Goal: Contribute content: Add original content to the website for others to see

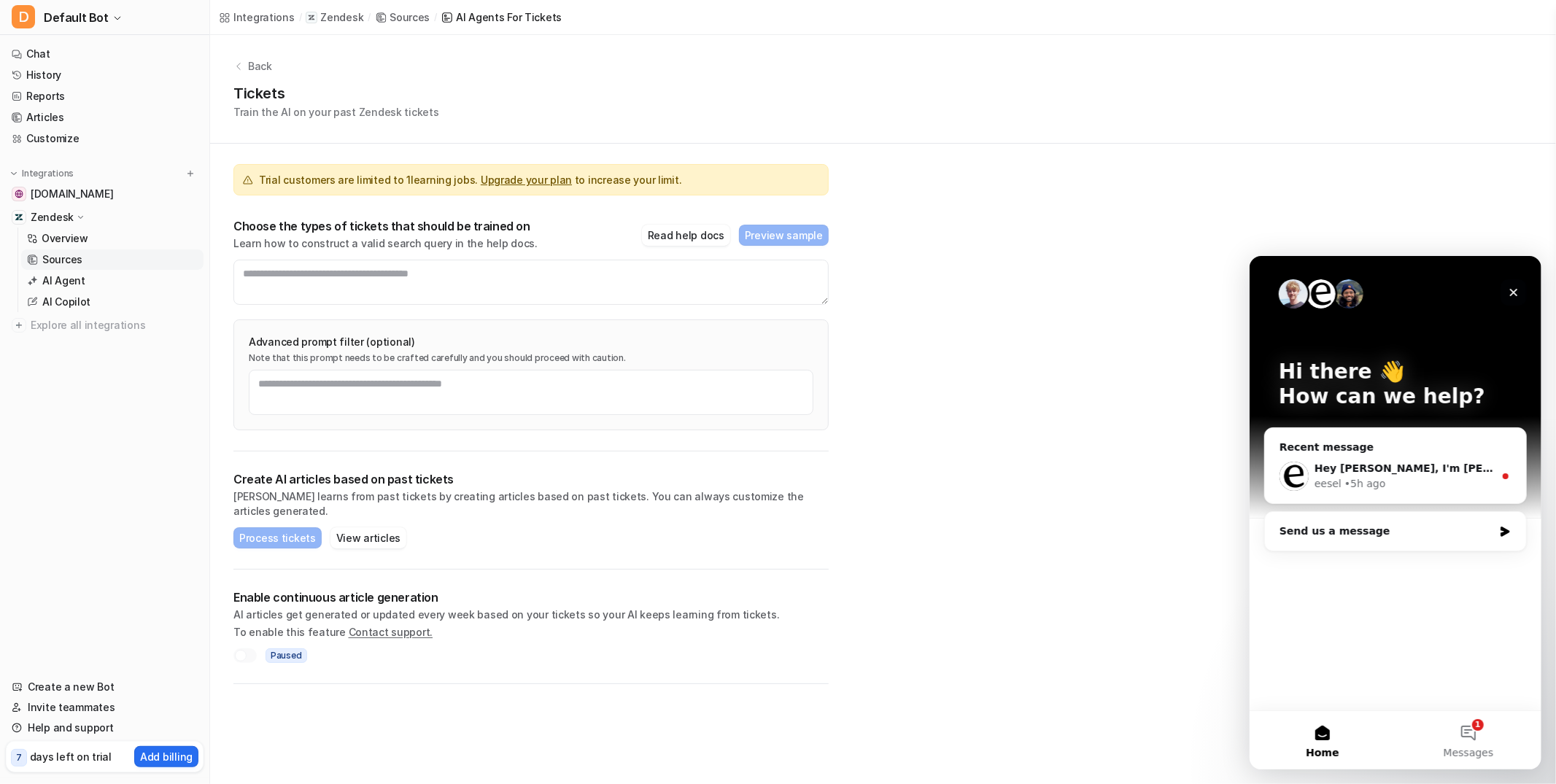
click at [1512, 293] on icon "Close" at bounding box center [1512, 291] width 12 height 12
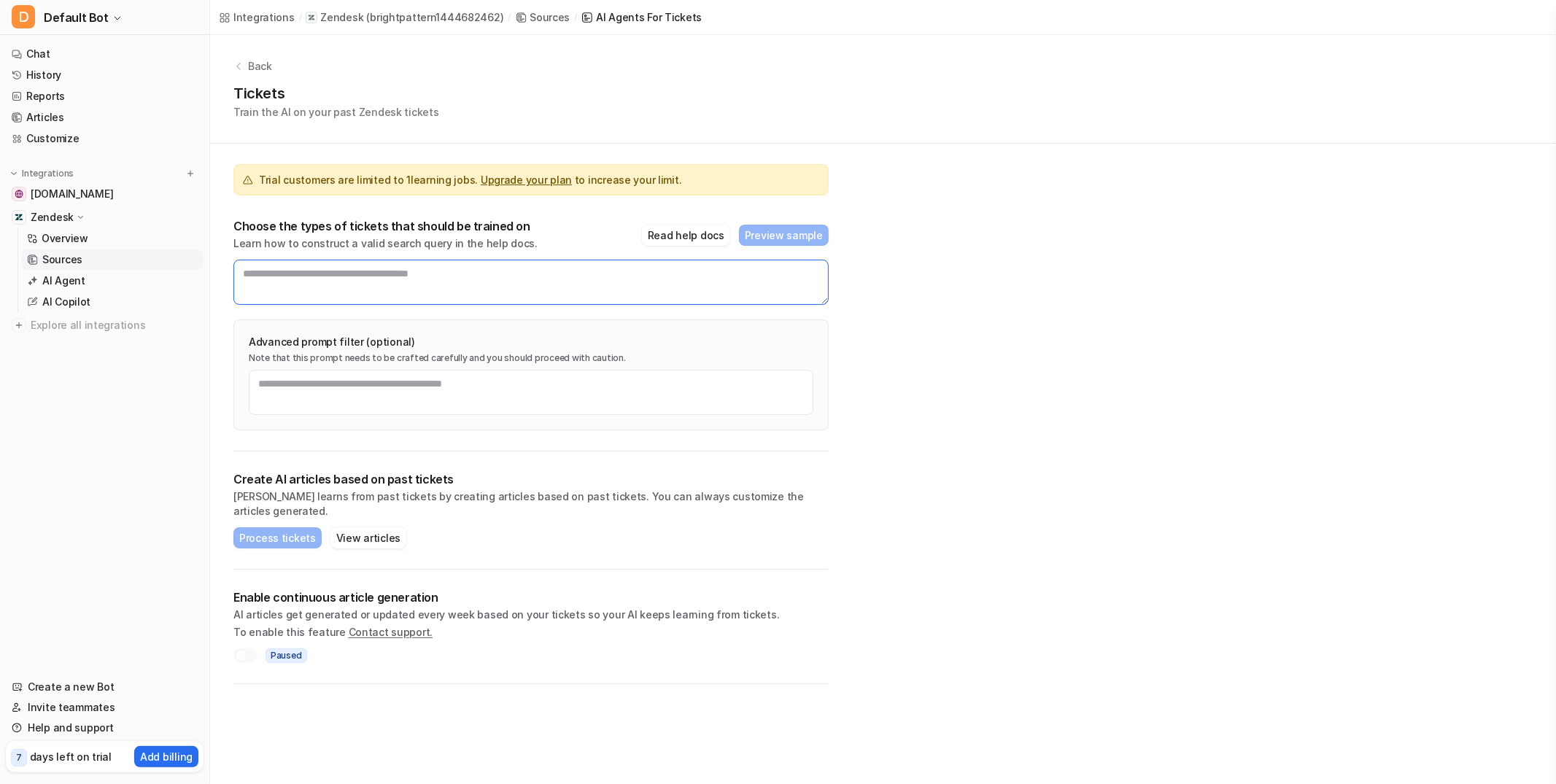
click at [490, 282] on textarea at bounding box center [531, 282] width 595 height 45
type textarea "**********"
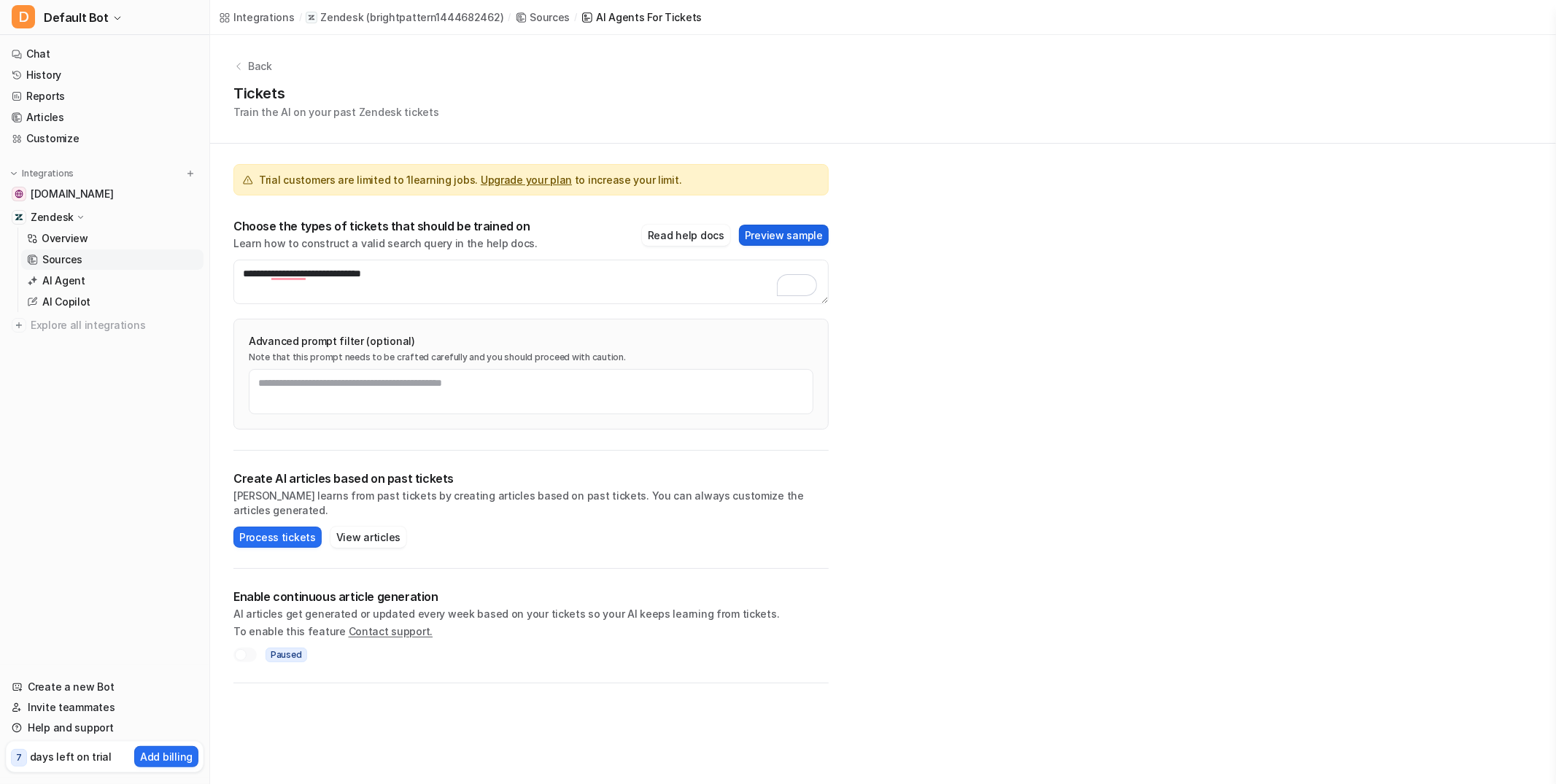
click at [762, 238] on button "Preview sample" at bounding box center [783, 235] width 90 height 22
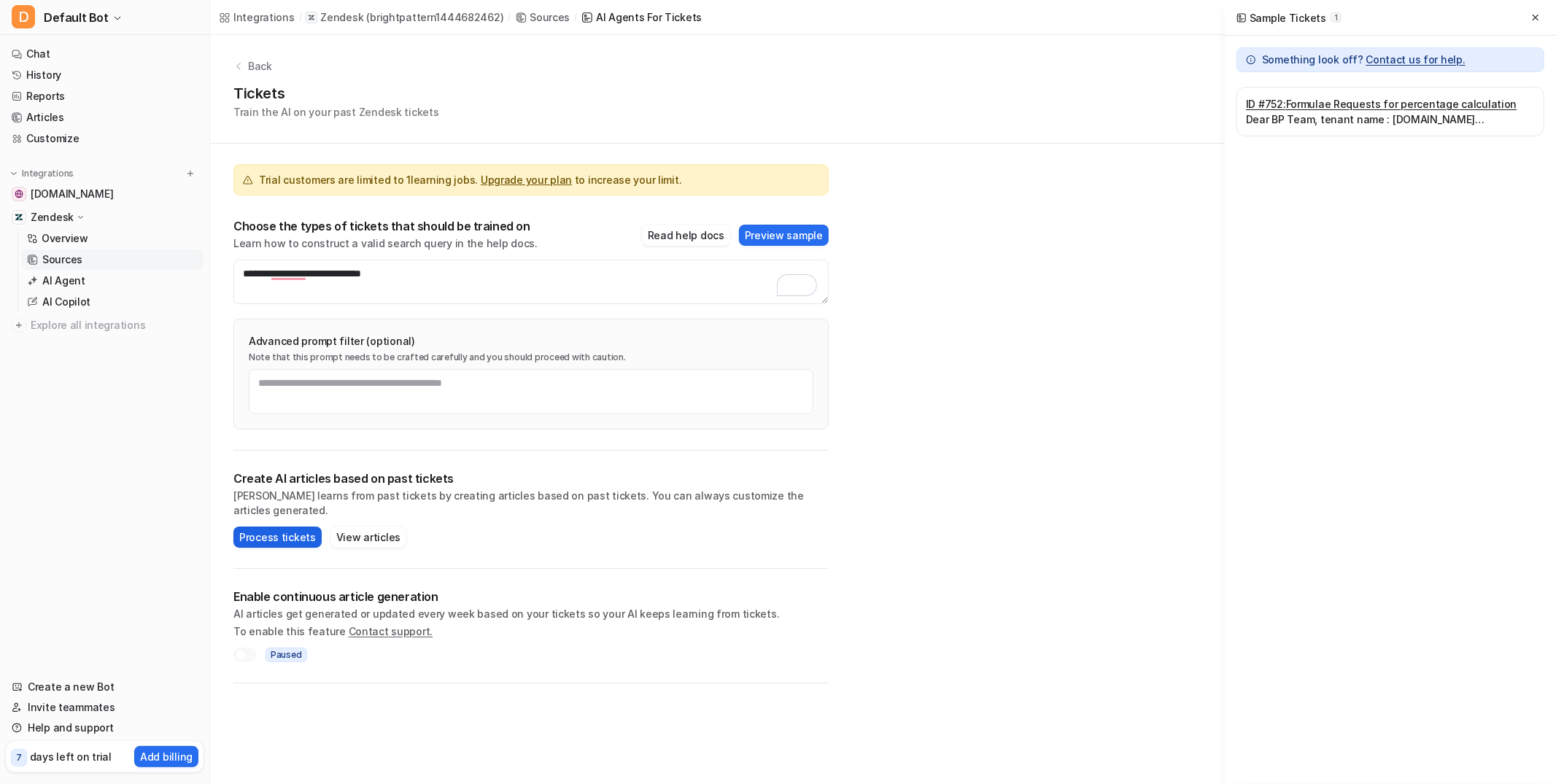
click at [288, 527] on button "Process tickets" at bounding box center [278, 537] width 88 height 22
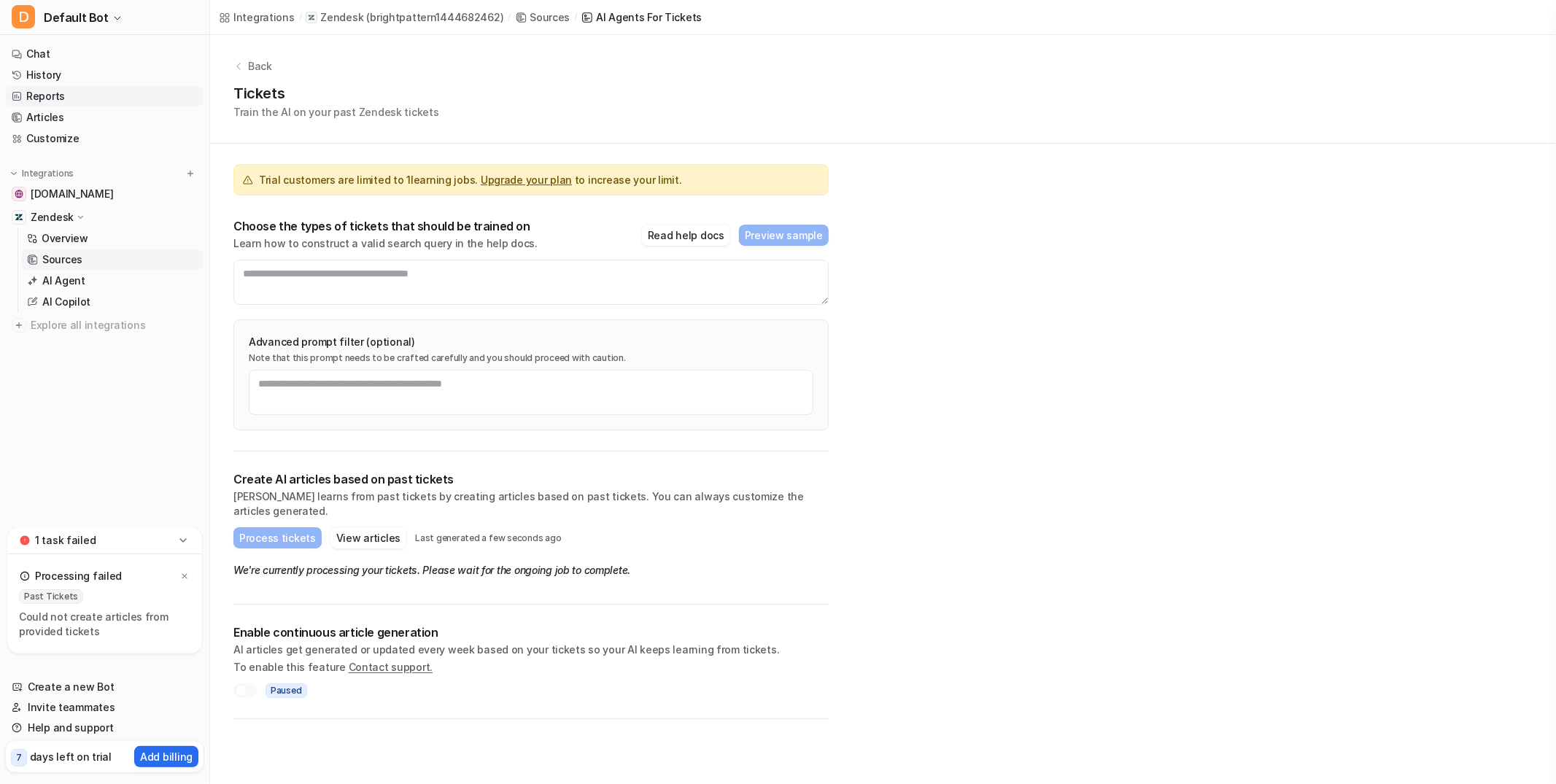
click at [102, 91] on link "Reports" at bounding box center [105, 96] width 198 height 21
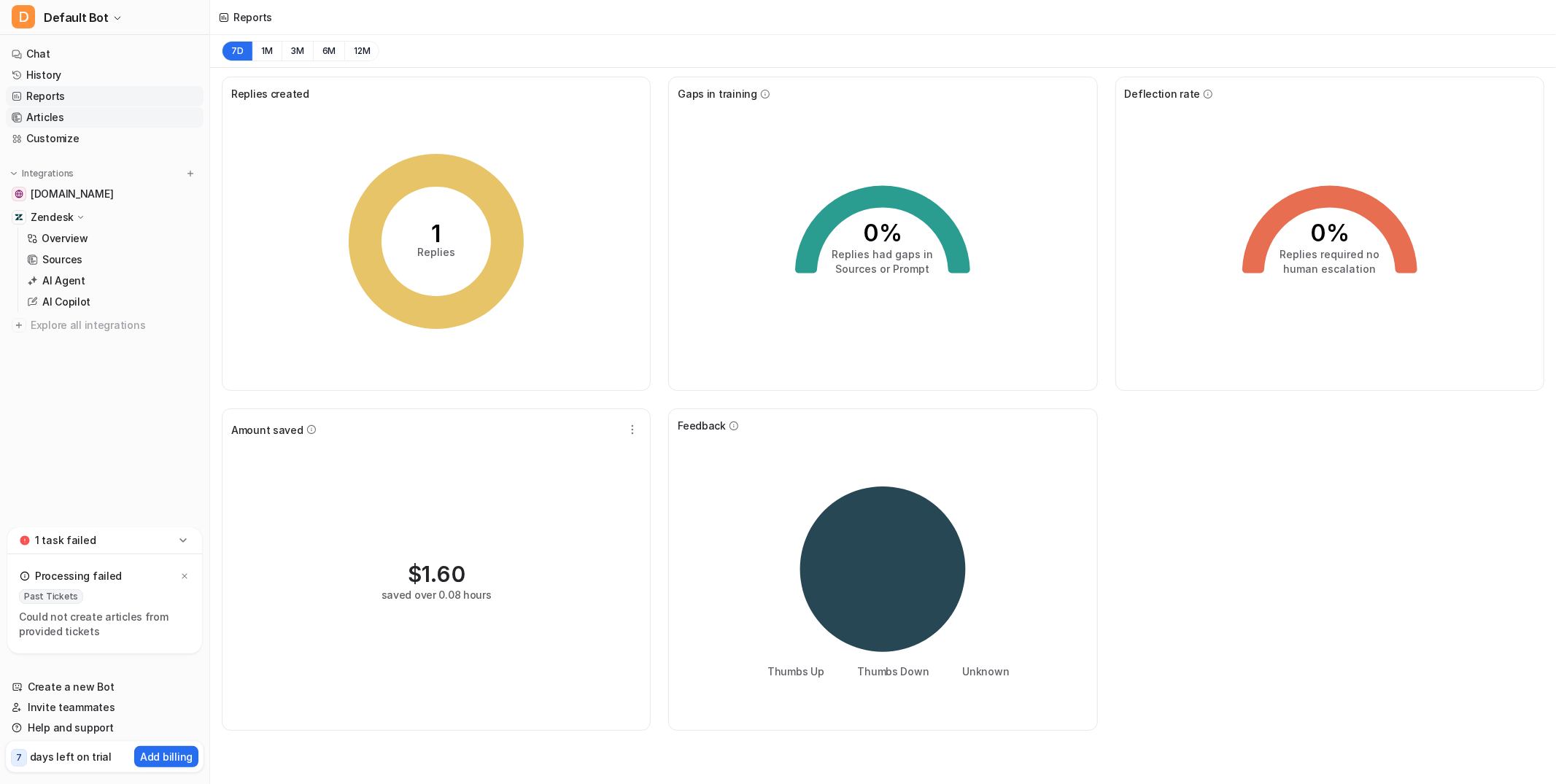
click at [51, 118] on link "Articles" at bounding box center [105, 117] width 198 height 21
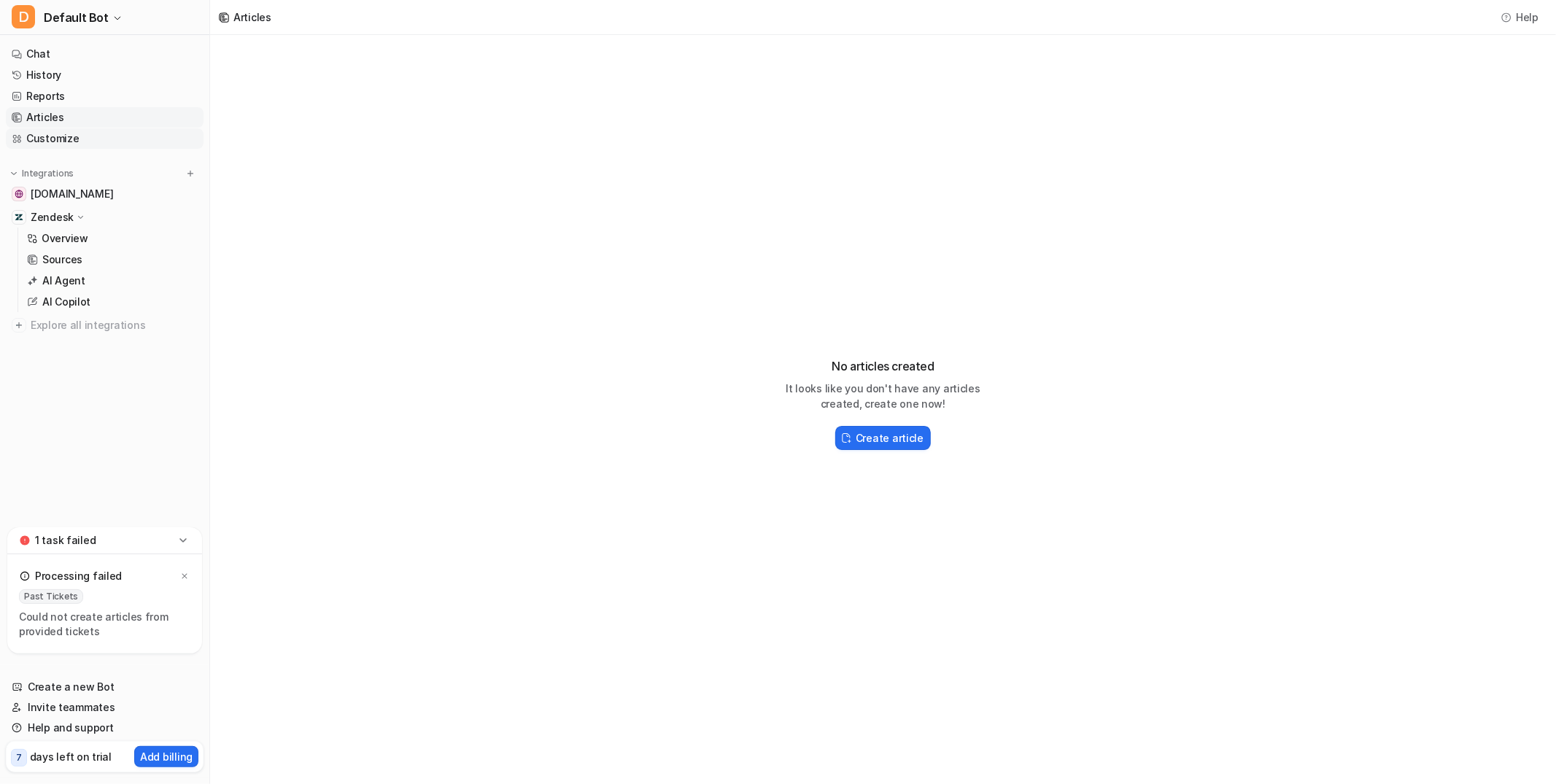
click at [56, 139] on link "Customize" at bounding box center [105, 138] width 198 height 21
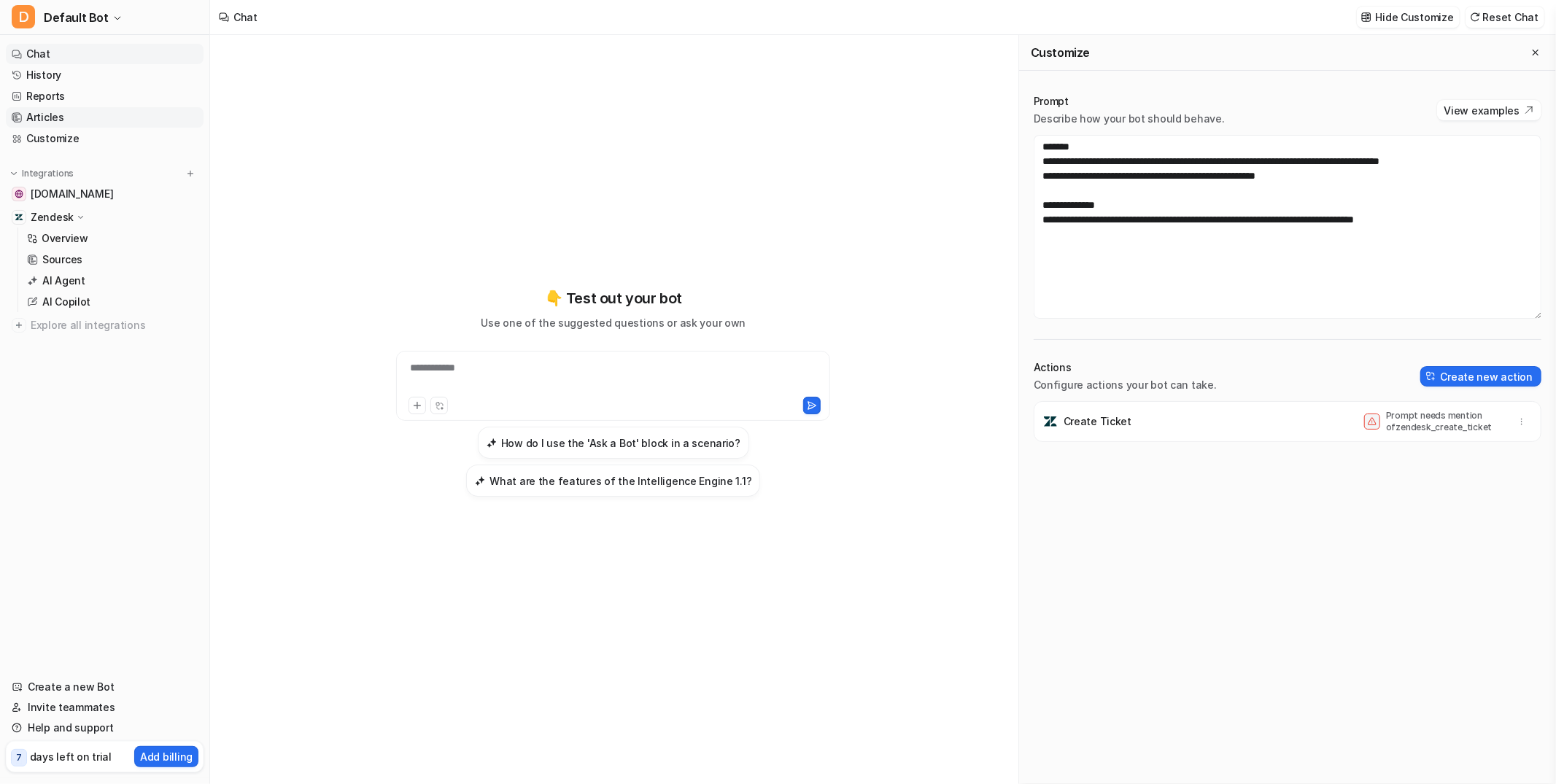
click at [35, 111] on link "Articles" at bounding box center [105, 117] width 198 height 21
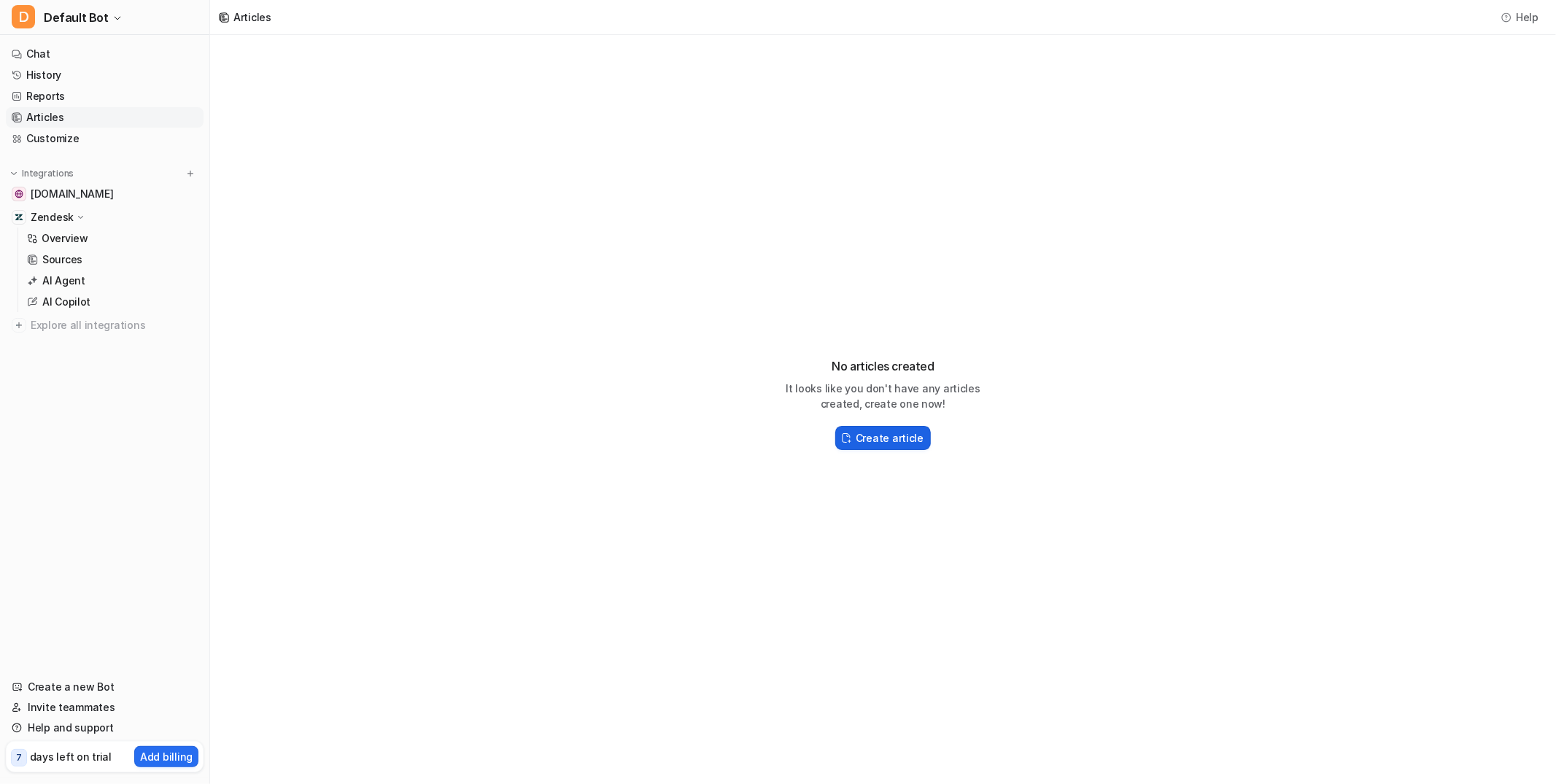
click at [883, 442] on h2 "Create article" at bounding box center [889, 438] width 68 height 15
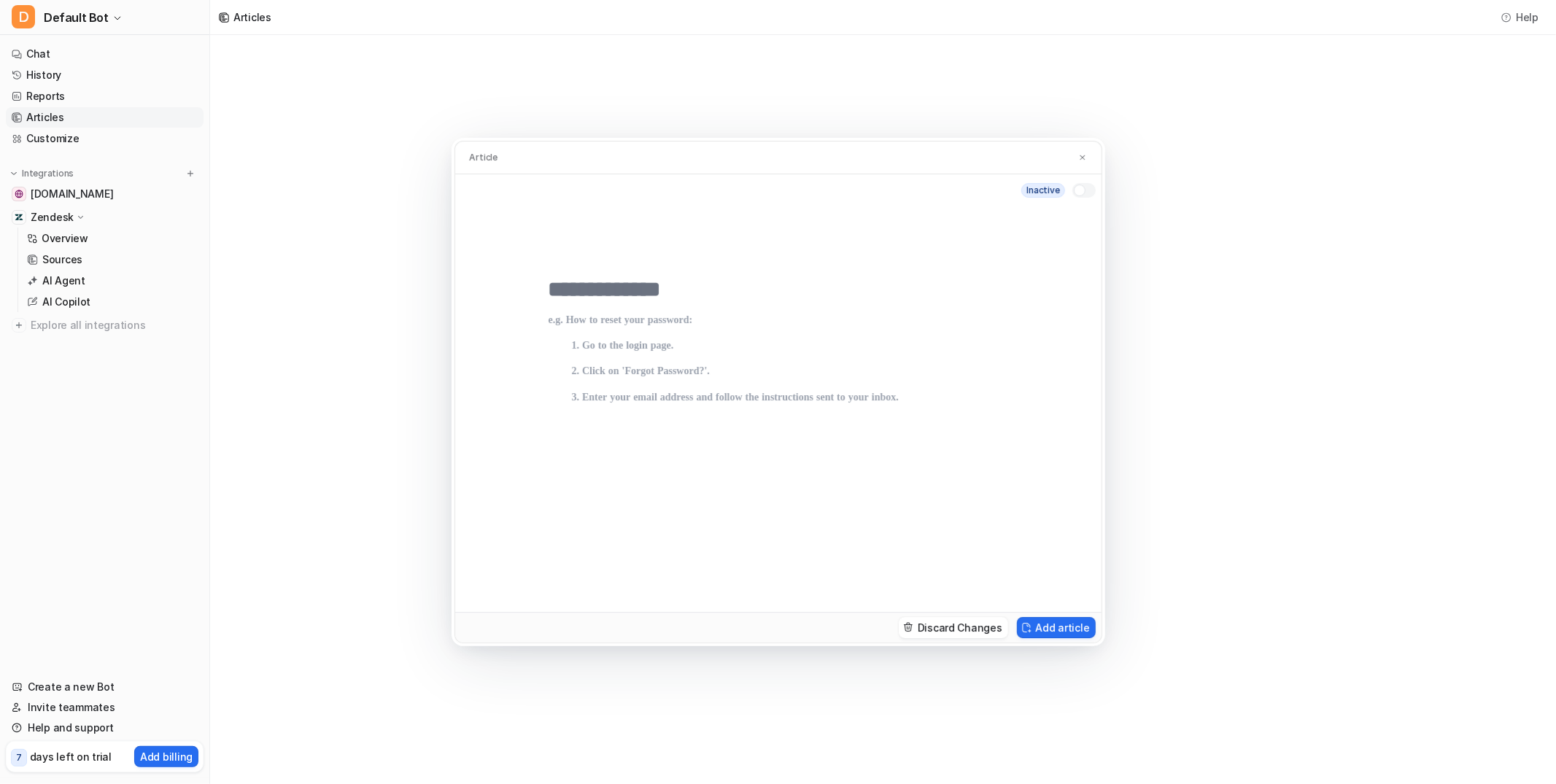
click at [723, 317] on p at bounding box center [778, 448] width 460 height 268
click at [675, 285] on input "text" at bounding box center [778, 290] width 460 height 26
click at [678, 344] on p "To enrich screen reader interactions, please activate Accessibility in Grammarl…" at bounding box center [778, 448] width 460 height 268
click at [690, 404] on p "To enrich screen reader interactions, please activate Accessibility in Grammarl…" at bounding box center [778, 448] width 460 height 268
click at [695, 454] on p "To enrich screen reader interactions, please activate Accessibility in Grammarl…" at bounding box center [778, 448] width 460 height 268
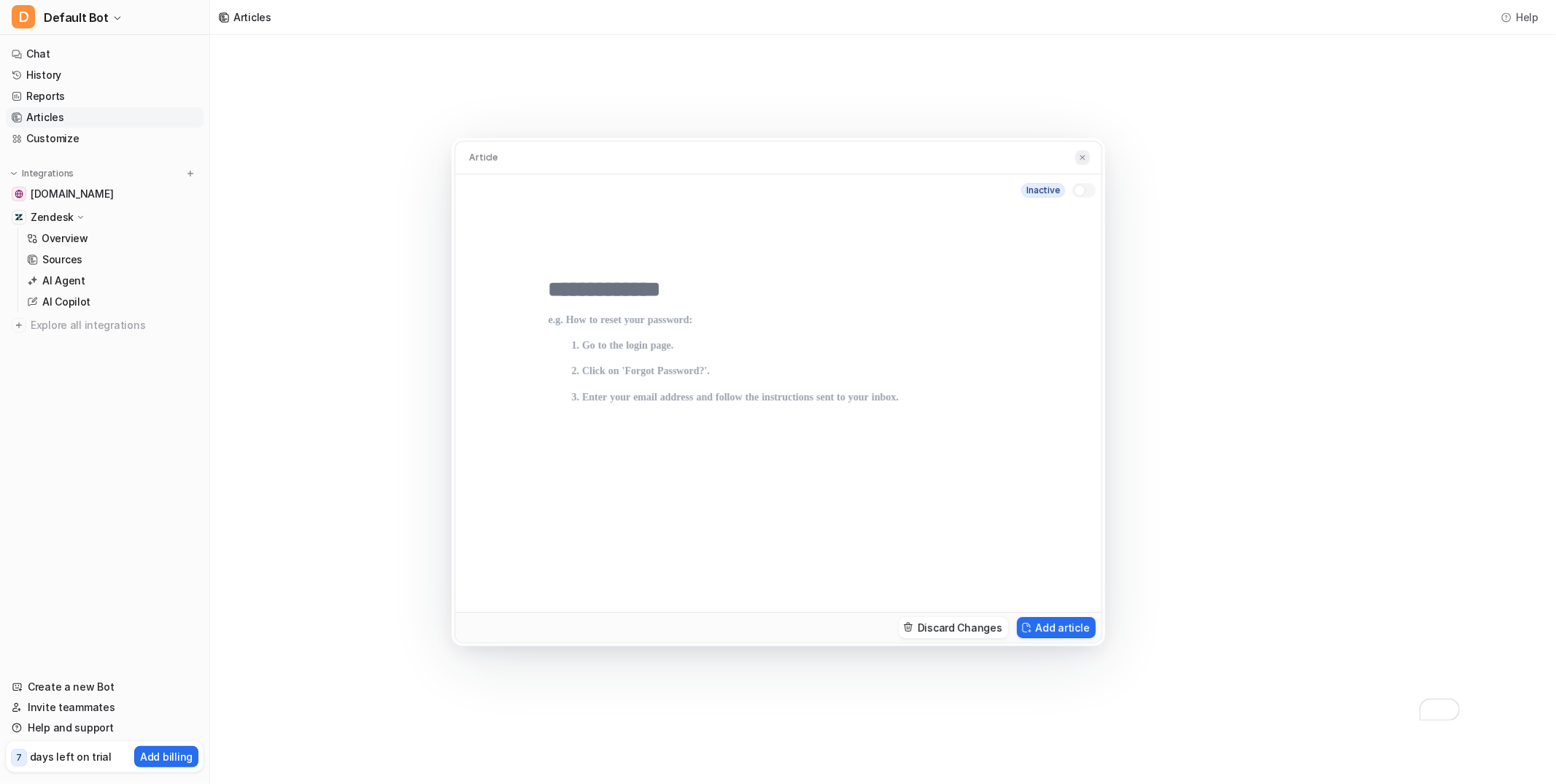
click at [1077, 158] on button at bounding box center [1082, 158] width 15 height 15
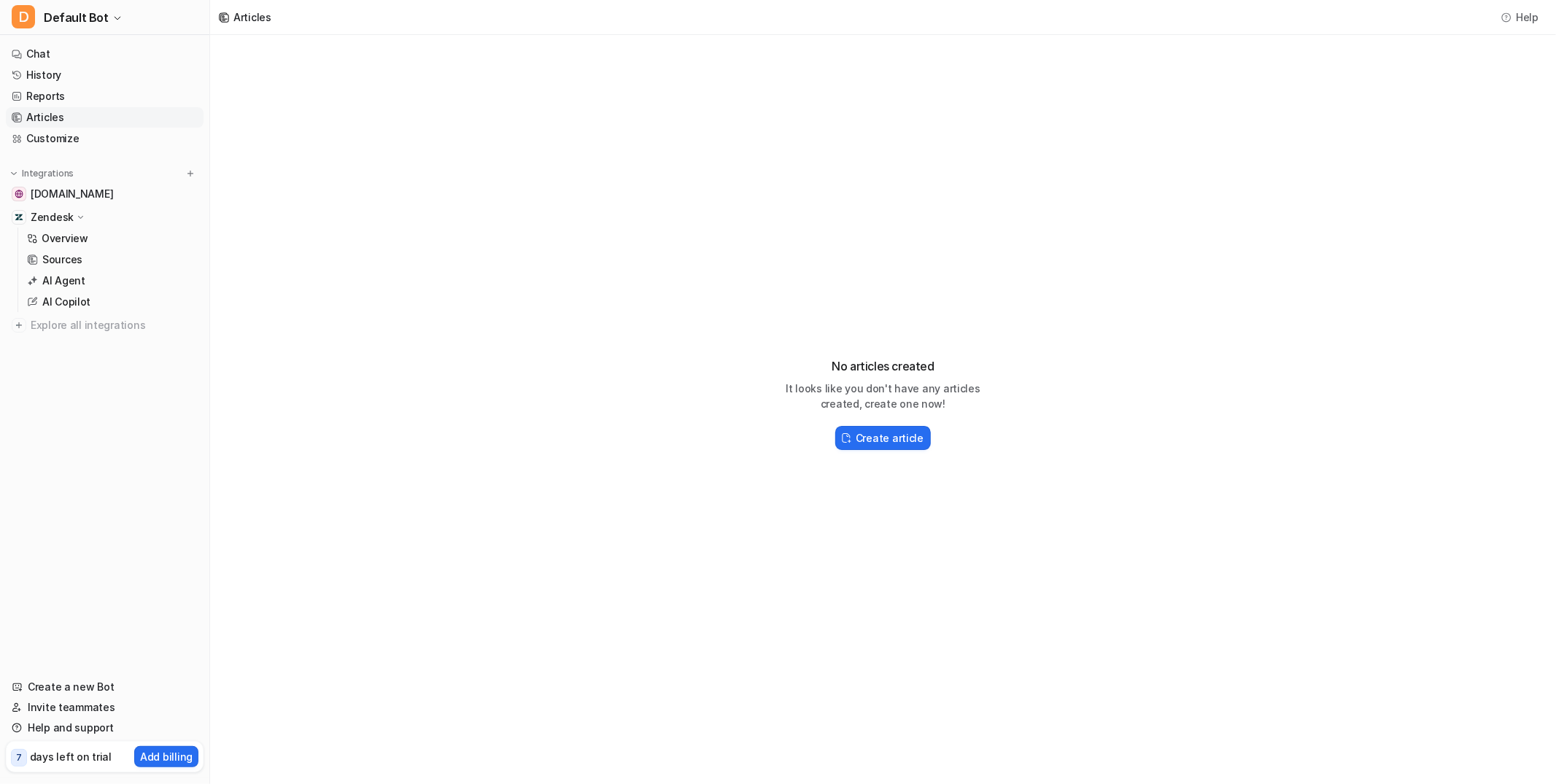
click at [559, 248] on div "No articles created It looks like you don't have any articles created, create o…" at bounding box center [883, 398] width 1345 height 726
click at [41, 141] on link "Customize" at bounding box center [105, 138] width 198 height 21
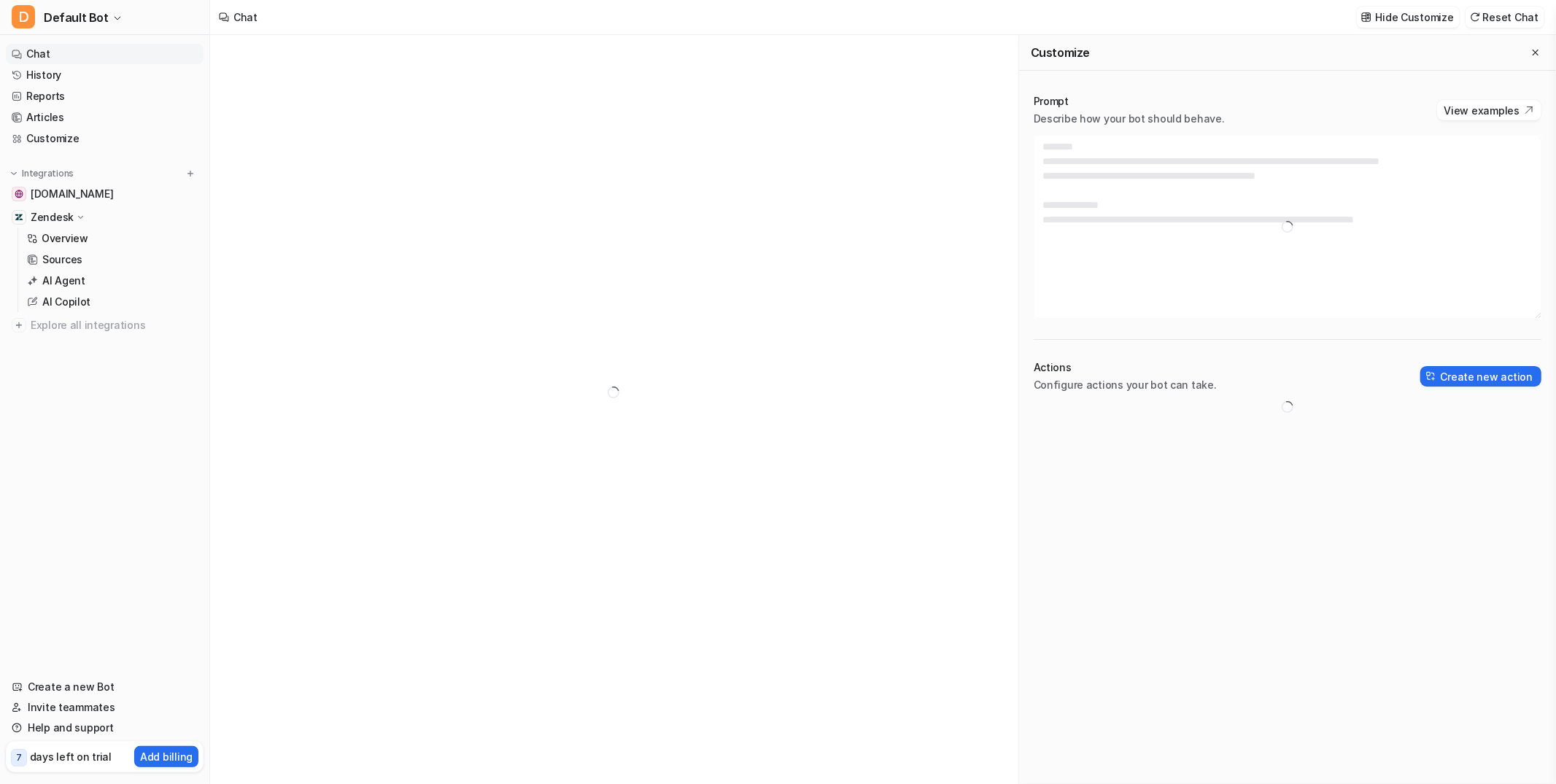
type textarea "**********"
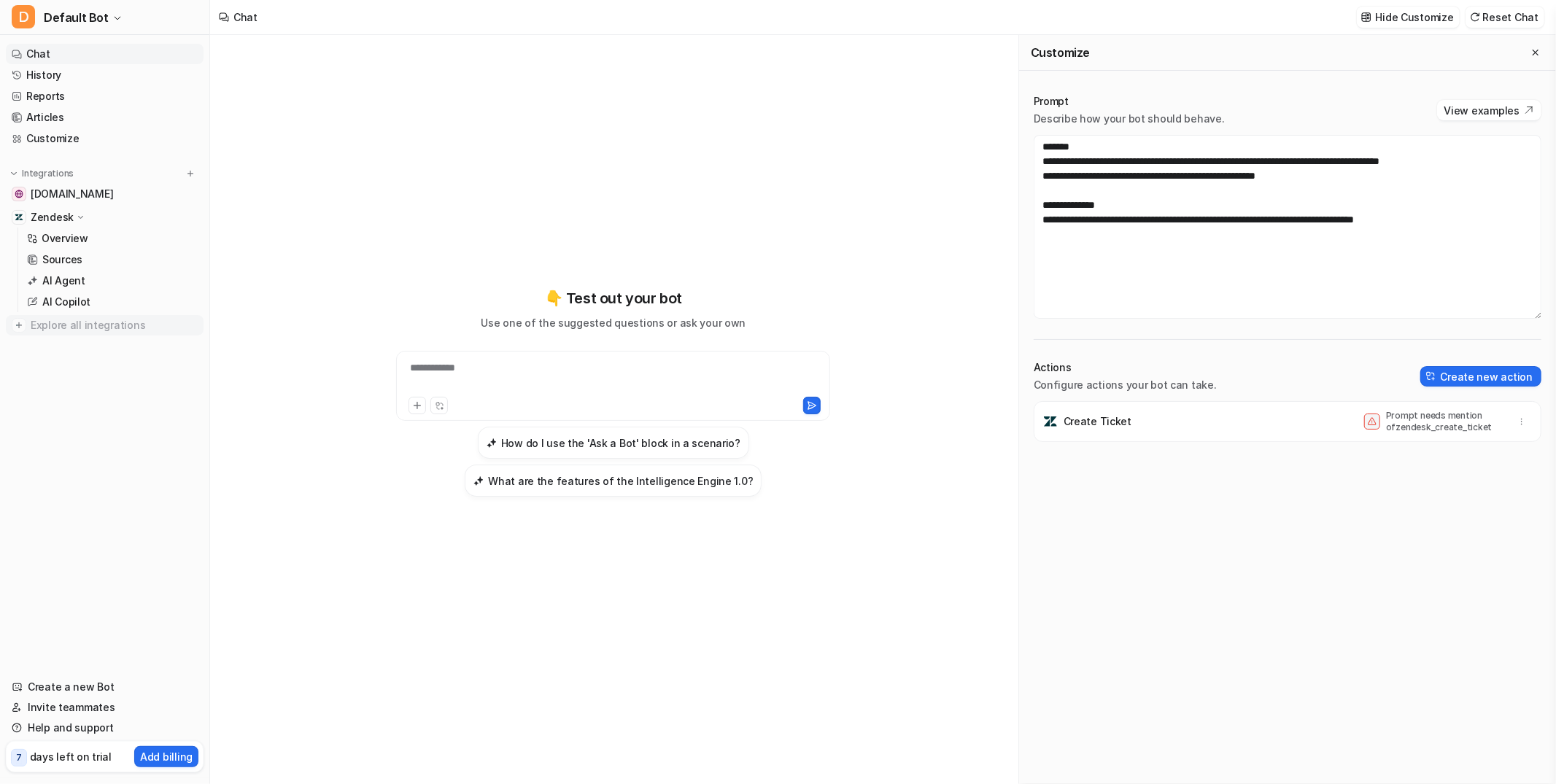
click at [80, 327] on span "Explore all integrations" at bounding box center [114, 325] width 167 height 23
